Goal: Task Accomplishment & Management: Manage account settings

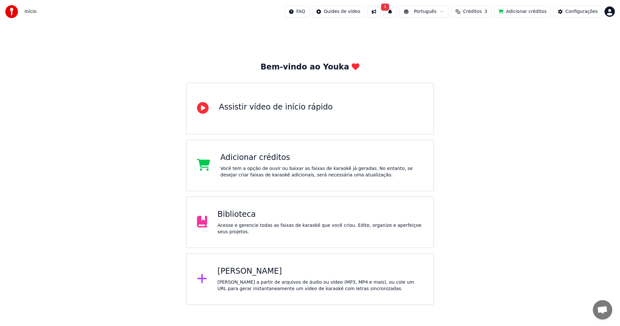
click at [290, 281] on div "[PERSON_NAME] a partir de arquivos de áudio ou vídeo (MP3, MP4 e mais), ou cole…" at bounding box center [321, 285] width 206 height 13
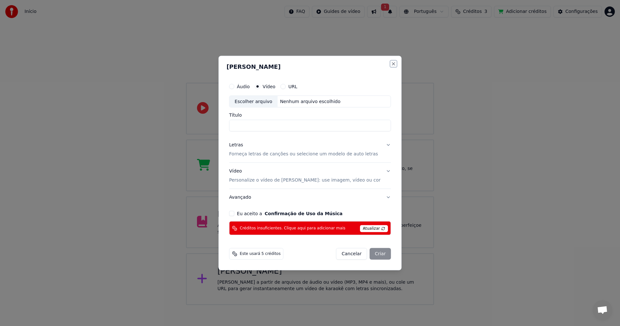
click at [391, 64] on button "Close" at bounding box center [393, 63] width 5 height 5
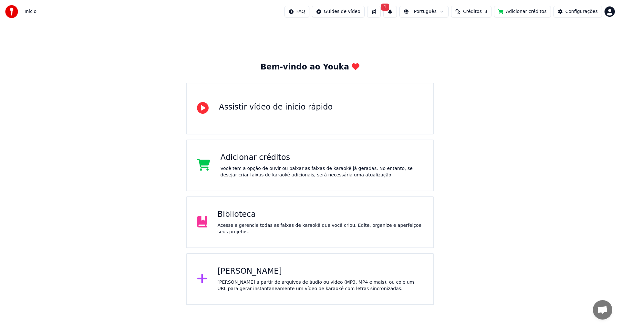
click at [390, 9] on span "1" at bounding box center [385, 7] width 8 height 7
click at [436, 33] on button "Atualizar" at bounding box center [444, 32] width 31 height 12
click at [572, 11] on div "Configurações" at bounding box center [582, 11] width 32 height 6
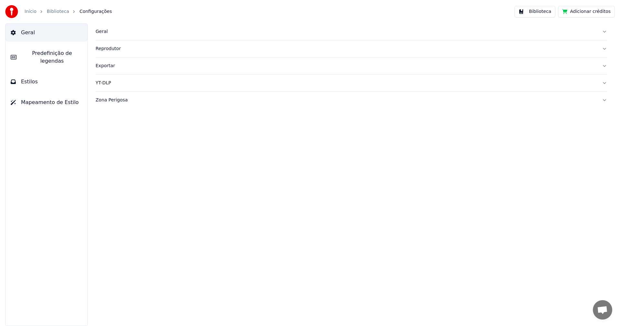
click at [101, 32] on div "Geral" at bounding box center [347, 31] width 502 height 6
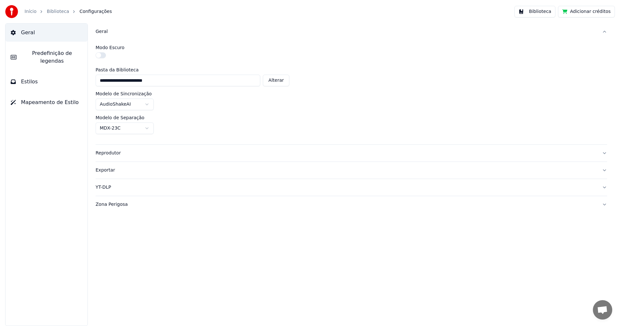
click at [51, 55] on span "Predefinição de legendas" at bounding box center [52, 57] width 61 height 16
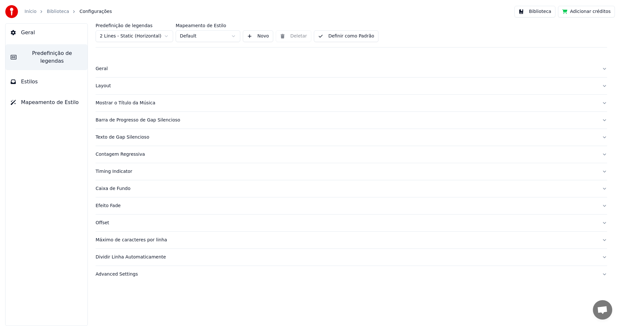
click at [27, 12] on link "Início" at bounding box center [31, 11] width 12 height 6
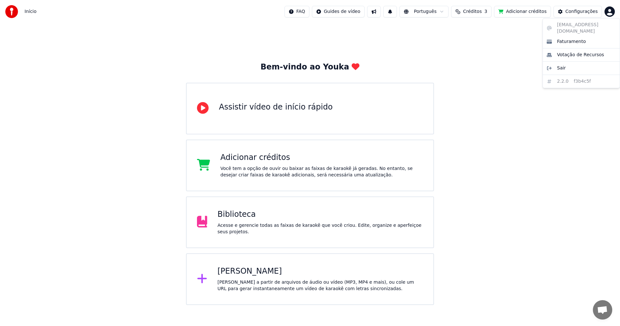
click at [612, 11] on html "Início FAQ Guides de vídeo Português Créditos 3 Adicionar créditos Configuraçõe…" at bounding box center [310, 152] width 620 height 305
click at [556, 63] on div "Sair" at bounding box center [582, 68] width 74 height 10
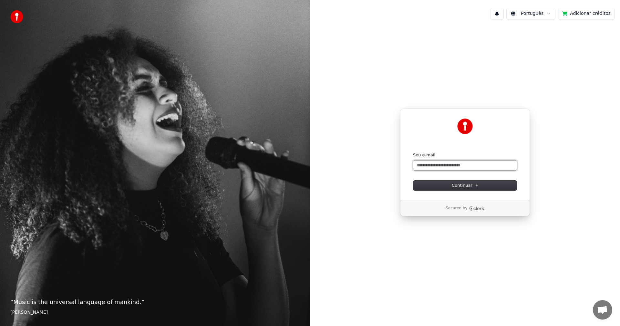
click at [425, 167] on input "Seu e-mail" at bounding box center [465, 166] width 104 height 10
click at [473, 186] on span "Continuar" at bounding box center [465, 186] width 27 height 6
type input "**********"
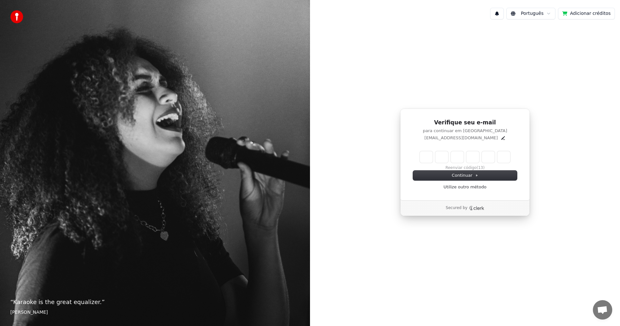
click at [426, 154] on input "Enter verification code" at bounding box center [465, 157] width 90 height 12
type input "******"
